Goal: Task Accomplishment & Management: Complete application form

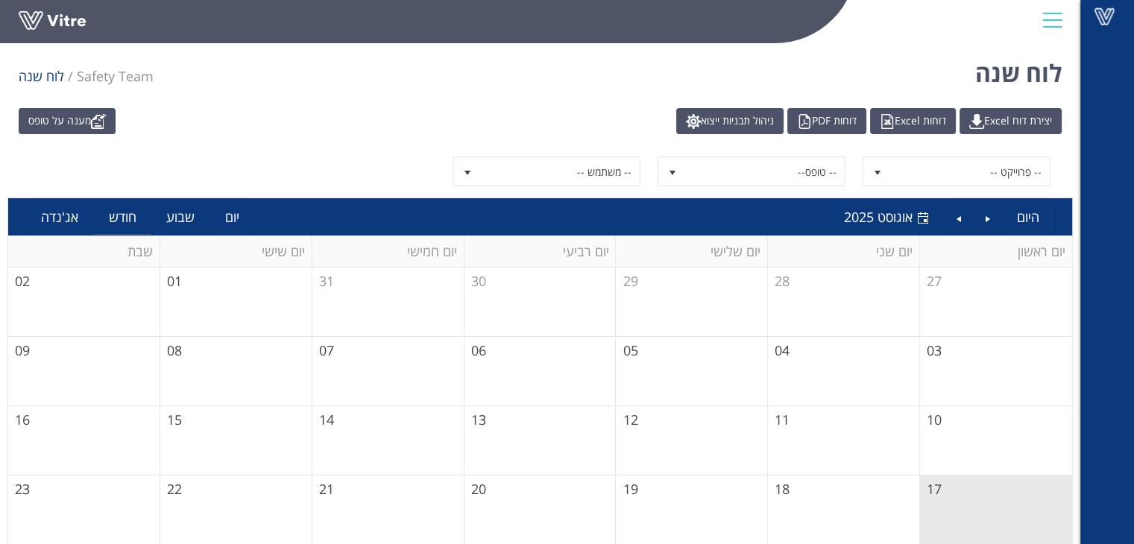
click at [104, 138] on div "מענה על טופס יצירת דוח Excel דוחות Excel דוחות PDF ניהול תבניות ייצוא -- פרוייק…" at bounding box center [540, 396] width 1081 height 591
click at [83, 119] on link "מענה על טופס" at bounding box center [67, 121] width 97 height 26
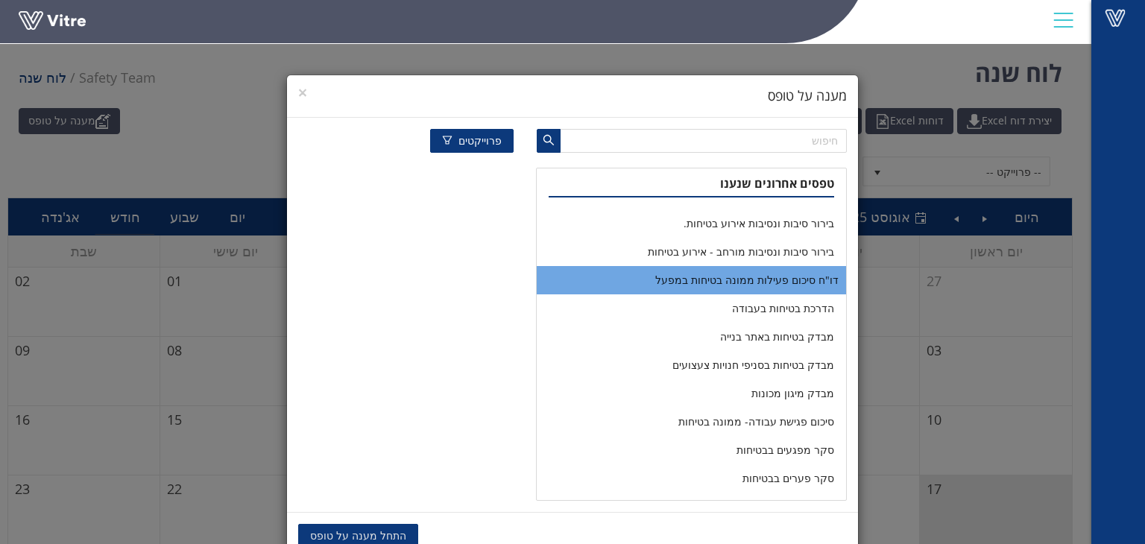
click at [811, 278] on li "דו"ח סיכום פעילות ממונה בטיחות במפעל" at bounding box center [691, 280] width 309 height 28
click at [453, 535] on span "העתקת נתונים" at bounding box center [470, 536] width 65 height 16
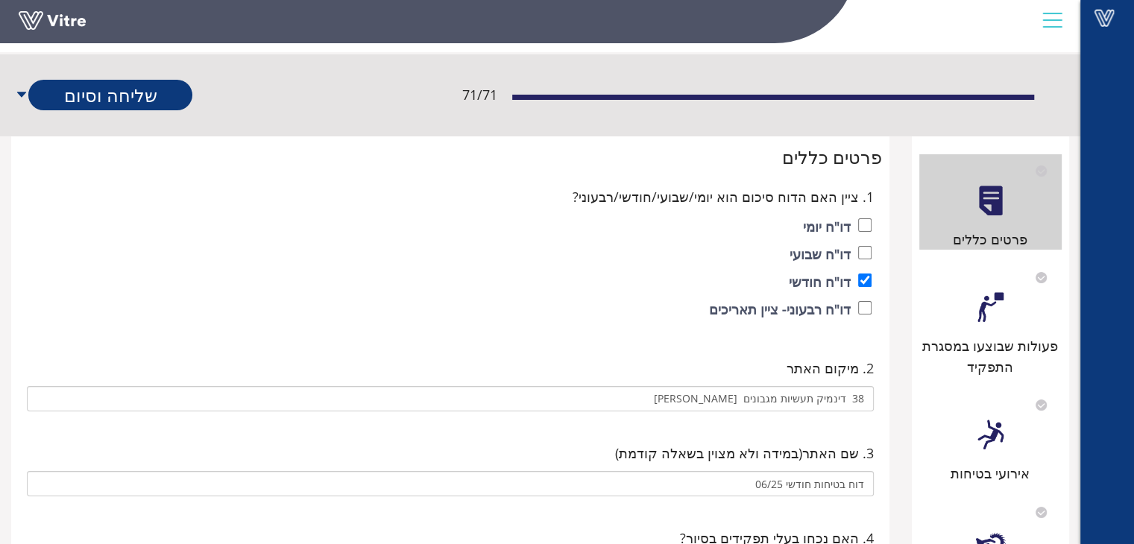
scroll to position [75, 0]
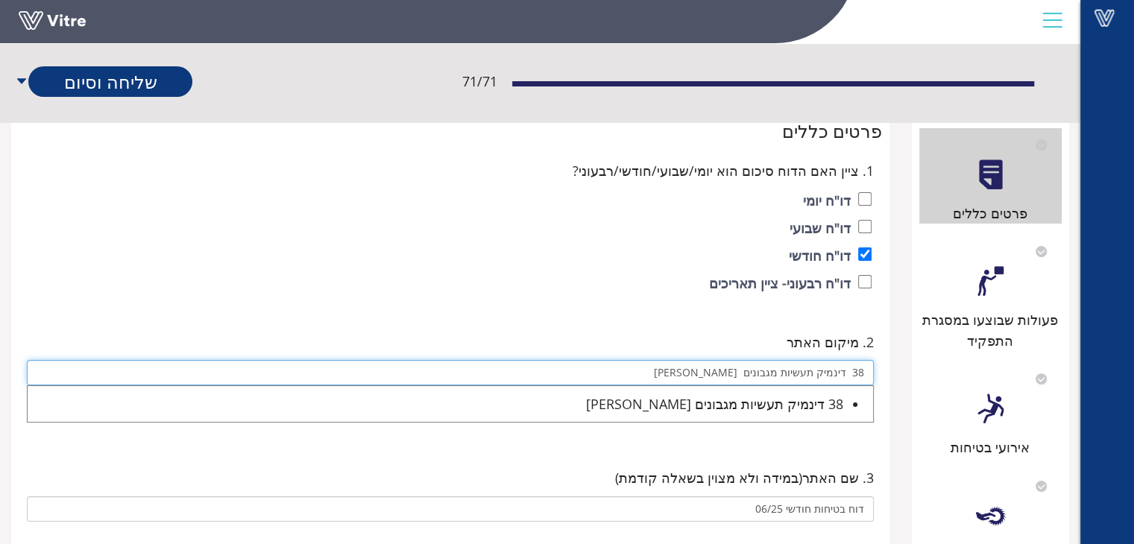
click at [711, 374] on input "38 דינמיק תעשיות מגבונים [PERSON_NAME]" at bounding box center [450, 372] width 847 height 25
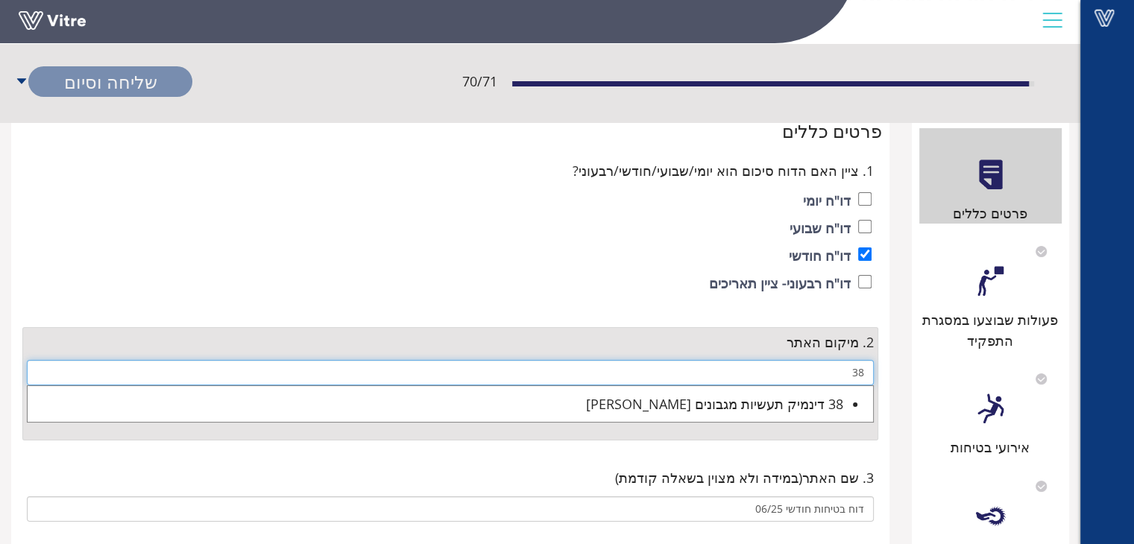
type input "3"
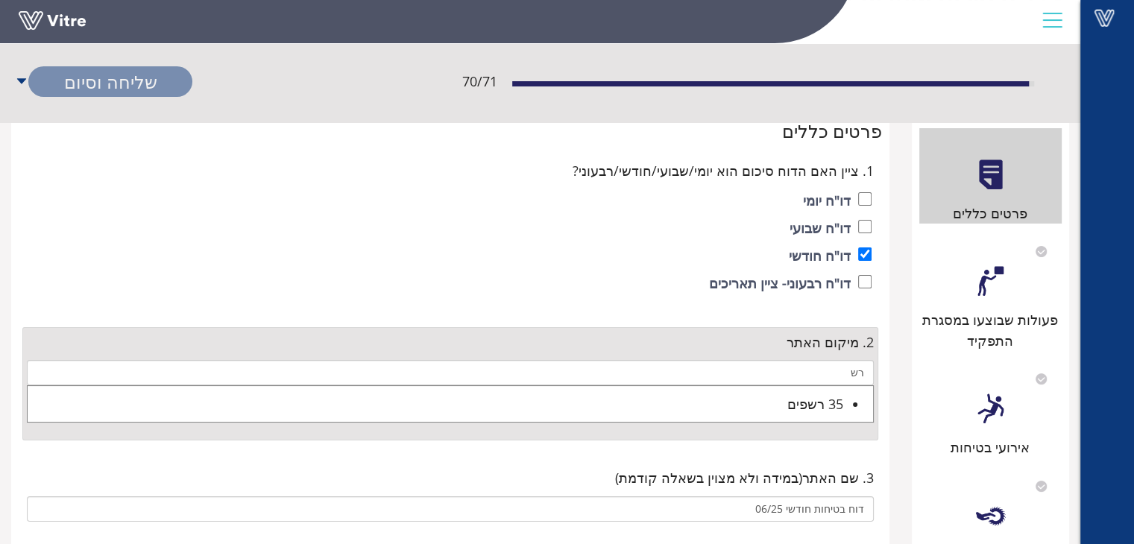
click at [722, 409] on div "35 רשפים" at bounding box center [436, 404] width 816 height 21
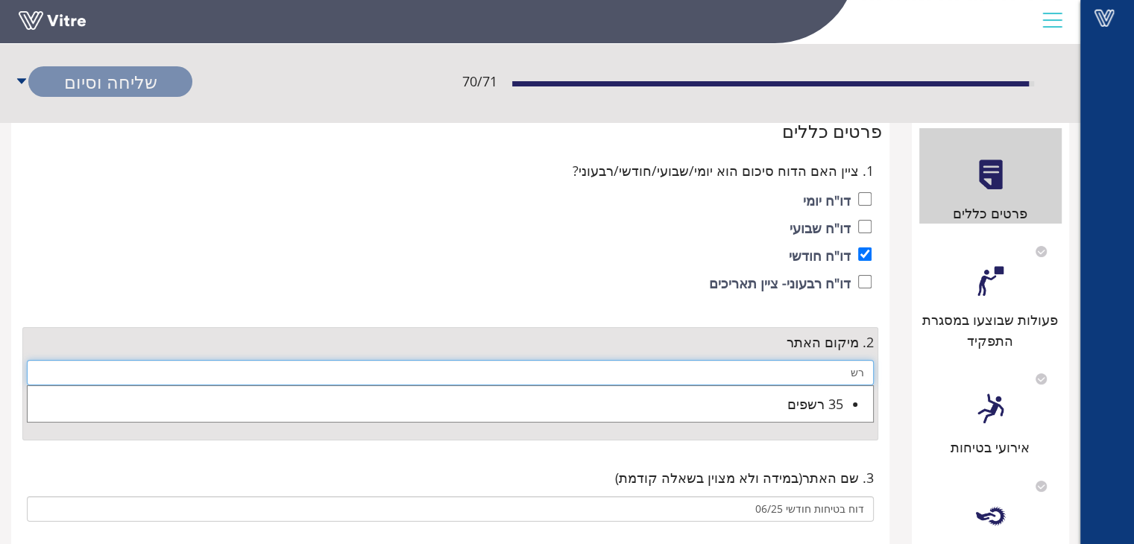
type input "35 רשפים"
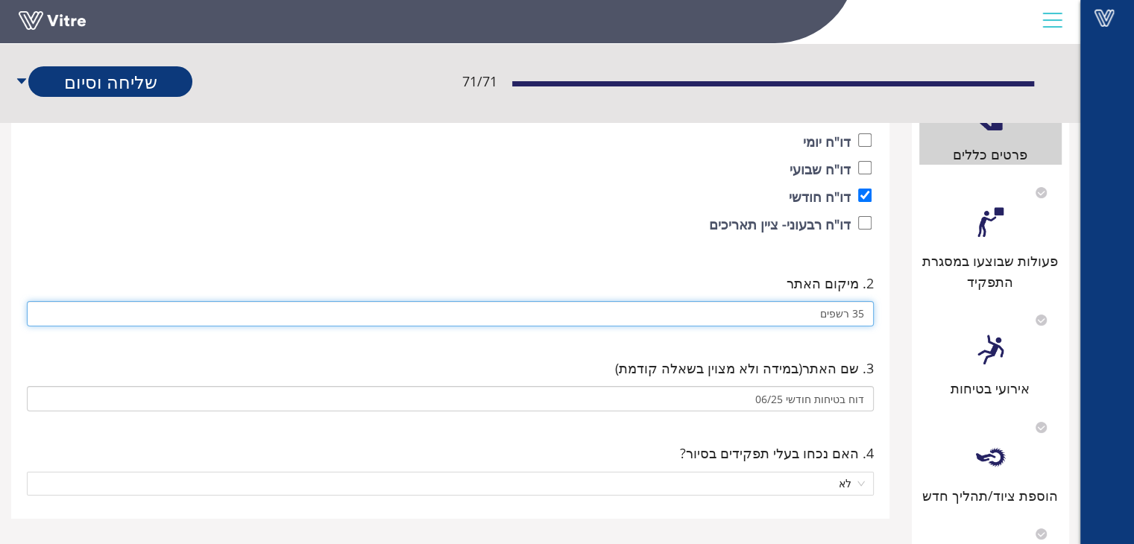
scroll to position [224, 0]
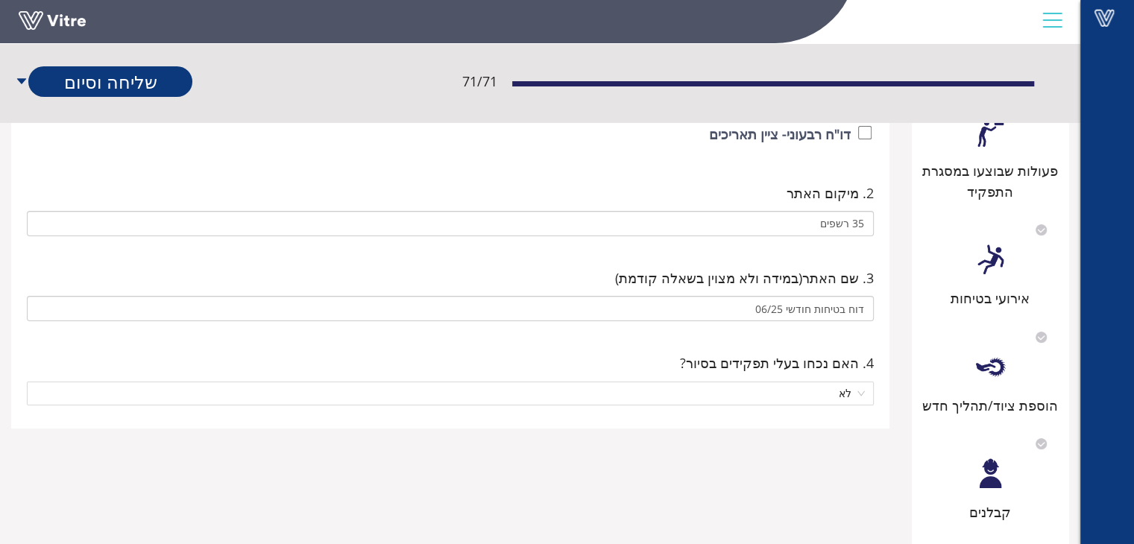
click at [571, 295] on div "פרטים כללים 1. ציין האם הדוח סיכום הוא יומי/שבועי/חודשי/רבעוני? דו"ח יומי דו"ח …" at bounding box center [450, 194] width 878 height 468
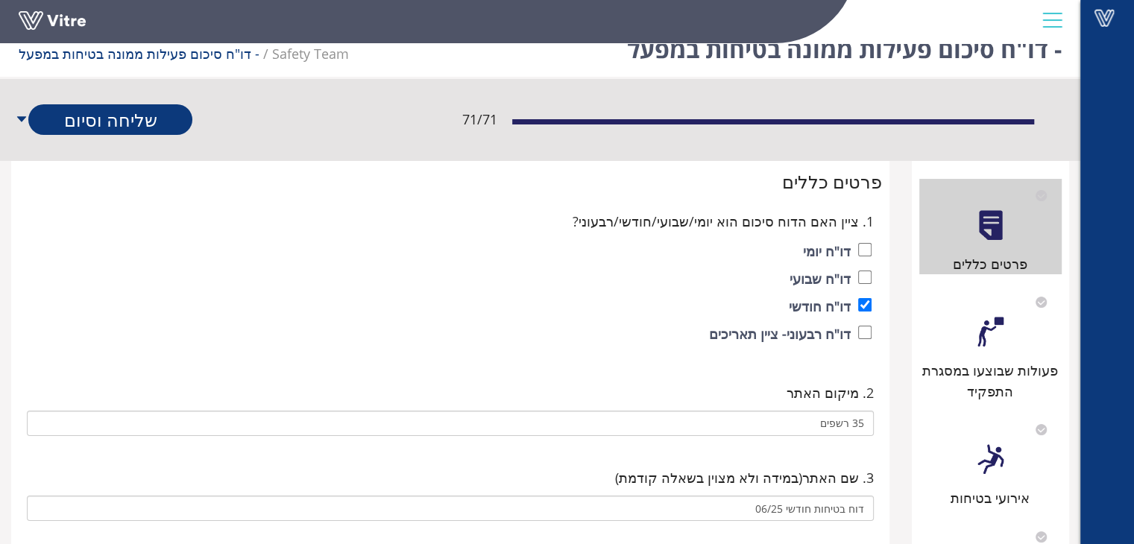
scroll to position [0, 0]
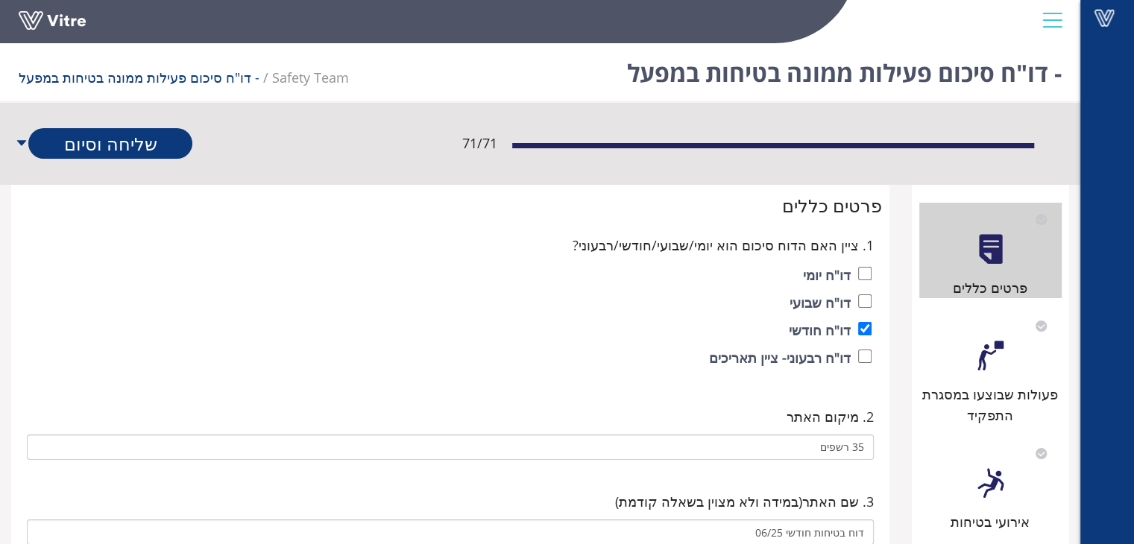
click at [979, 412] on div "פעולות שבוצעו במסגרת התפקיד" at bounding box center [990, 405] width 143 height 43
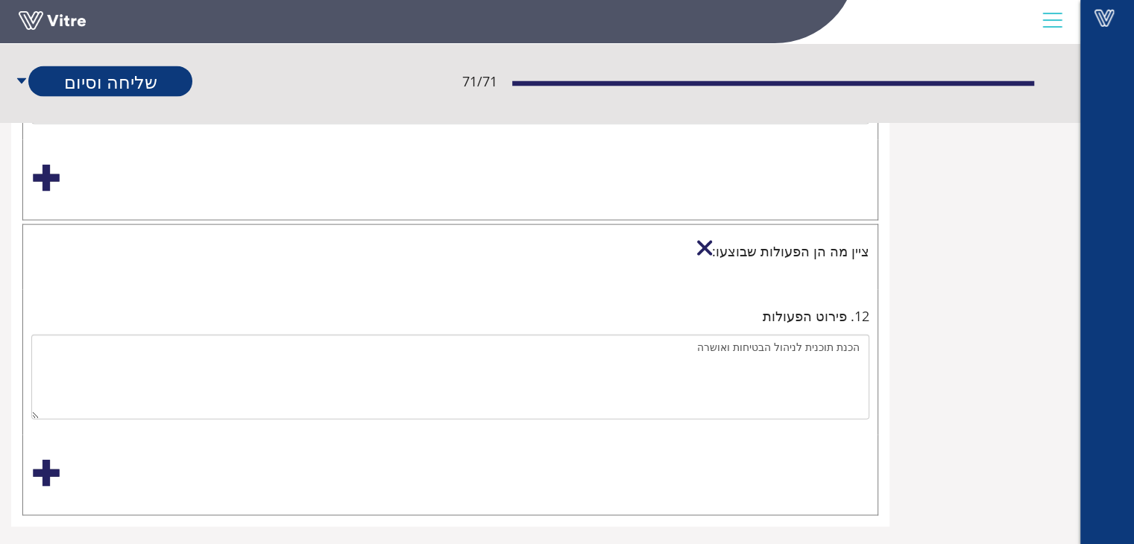
scroll to position [3216, 0]
click at [712, 239] on div at bounding box center [704, 246] width 15 height 15
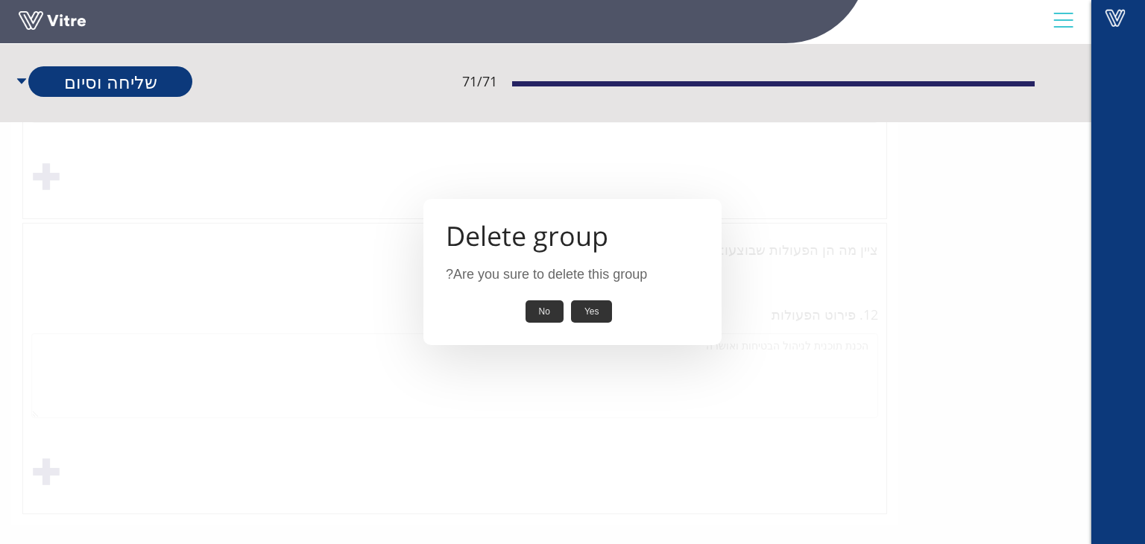
click at [563, 368] on div "Delete group Are you sure to delete this group? Yes No" at bounding box center [572, 272] width 1145 height 544
click at [542, 306] on button "No" at bounding box center [545, 312] width 38 height 23
